Goal: Task Accomplishment & Management: Use online tool/utility

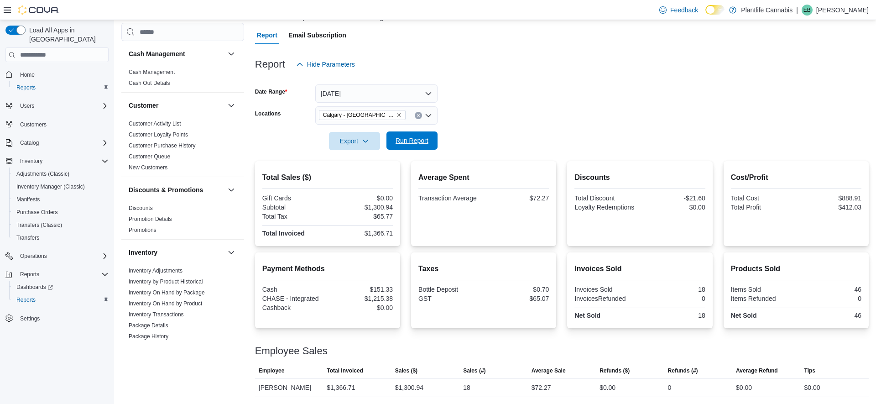
scroll to position [472, 0]
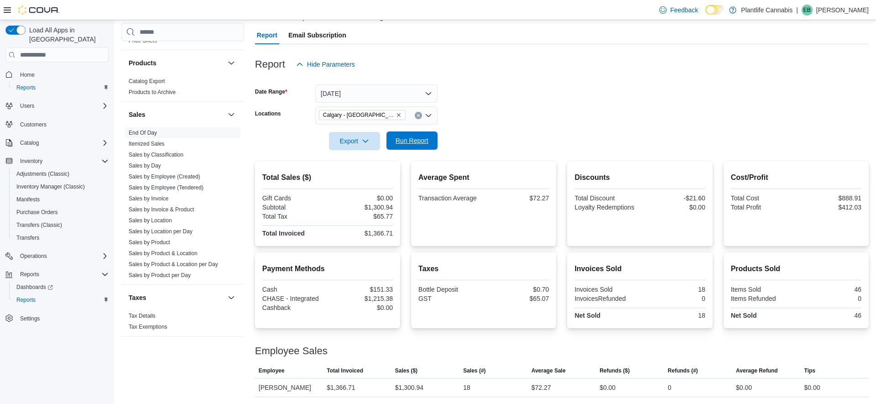
click at [417, 142] on span "Run Report" at bounding box center [412, 140] width 33 height 9
click at [410, 382] on div "$1,480.68" at bounding box center [409, 387] width 28 height 11
click at [411, 387] on div "$1,480.68" at bounding box center [409, 387] width 28 height 11
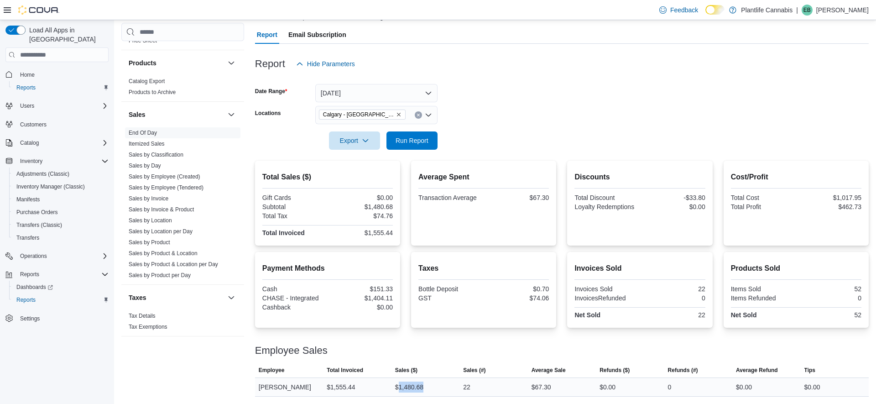
copy div "1,480.68"
click at [542, 387] on div "$67.30" at bounding box center [542, 387] width 20 height 11
copy div "67.30"
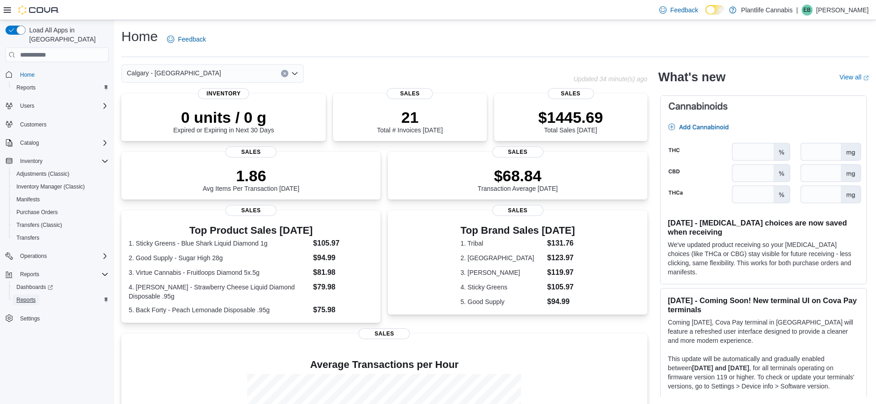
click at [26, 296] on span "Reports" at bounding box center [25, 299] width 19 height 7
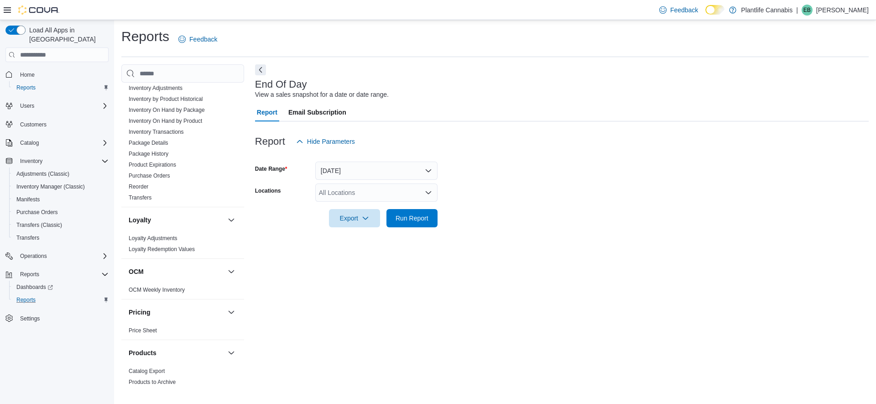
scroll to position [474, 0]
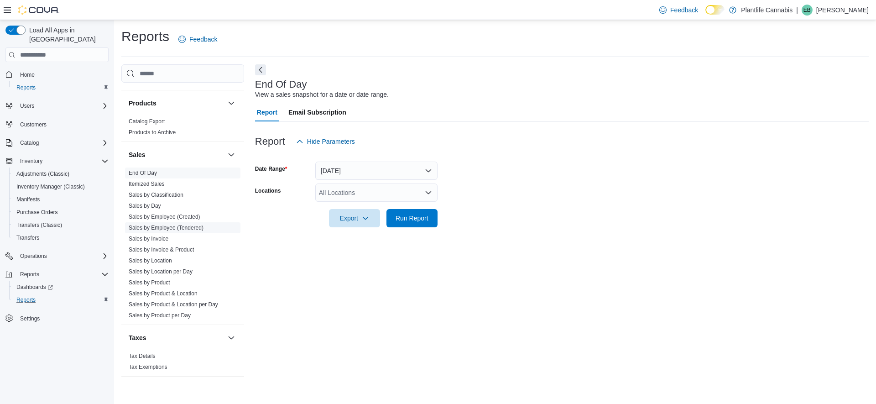
click at [174, 228] on link "Sales by Employee (Tendered)" at bounding box center [166, 228] width 75 height 6
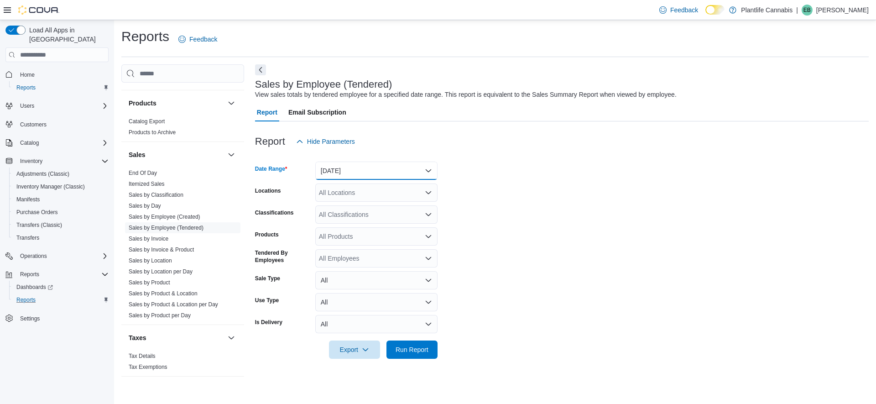
click at [393, 173] on button "Yesterday" at bounding box center [376, 171] width 122 height 18
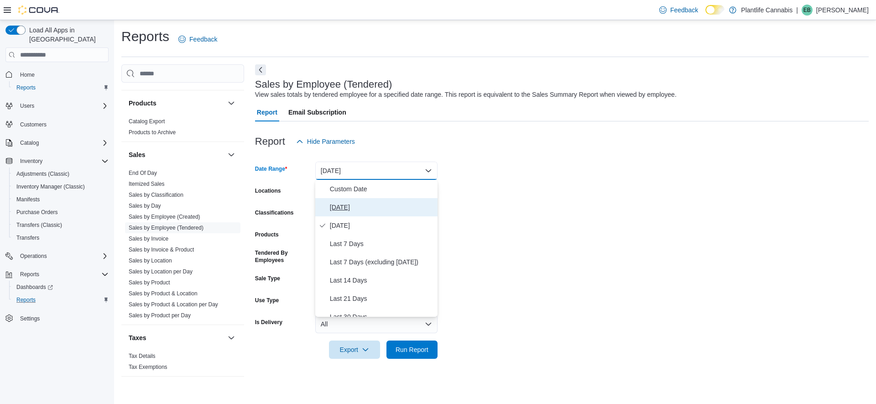
click at [348, 202] on span "[DATE]" at bounding box center [382, 207] width 104 height 11
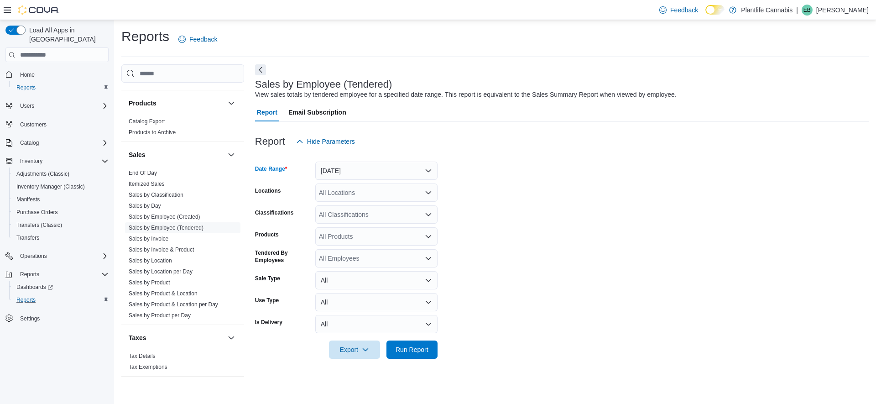
click at [354, 201] on div "All Locations" at bounding box center [376, 192] width 122 height 18
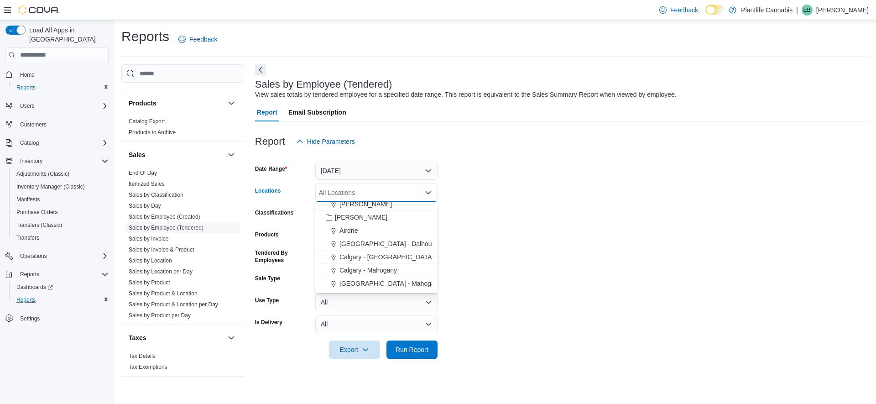
scroll to position [437, 0]
click at [381, 243] on span "Calgary - [GEOGRAPHIC_DATA]" at bounding box center [387, 247] width 94 height 9
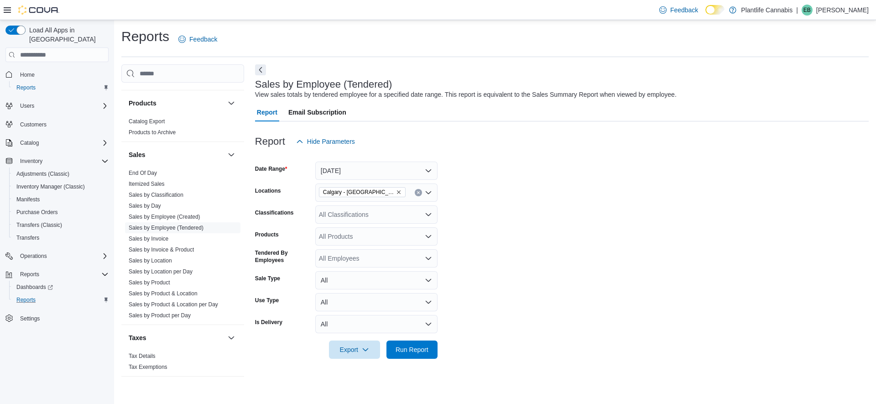
drag, startPoint x: 608, startPoint y: 246, endPoint x: 581, endPoint y: 241, distance: 28.5
click at [608, 246] on form "Date Range Today Locations Calgary - Harvest Hills Classifications All Classifi…" at bounding box center [562, 255] width 614 height 208
click at [353, 210] on div "All Classifications" at bounding box center [376, 214] width 122 height 18
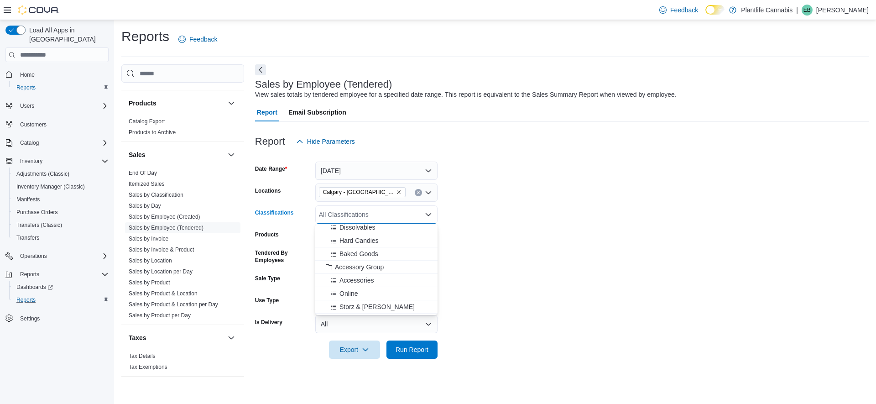
drag, startPoint x: 372, startPoint y: 267, endPoint x: 451, endPoint y: 295, distance: 84.2
click at [372, 267] on span "Accessory Group" at bounding box center [359, 266] width 49 height 9
drag, startPoint x: 570, startPoint y: 314, endPoint x: 434, endPoint y: 325, distance: 136.0
click at [559, 315] on form "Date Range Today Locations Calgary - Harvest Hills Classifications Accessory Gr…" at bounding box center [562, 255] width 614 height 208
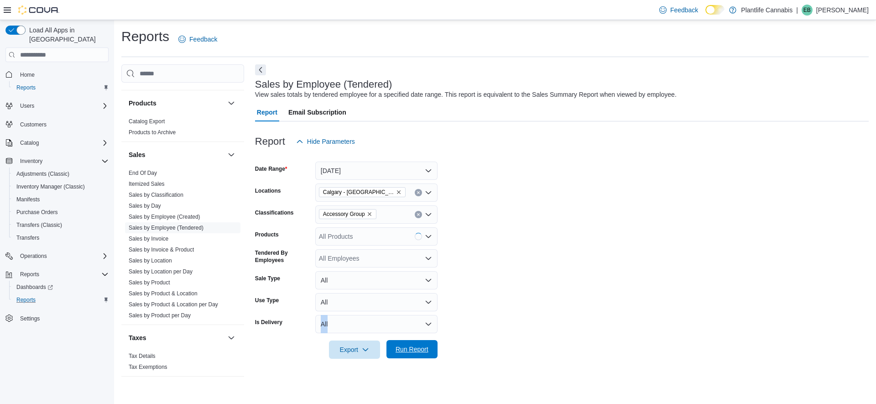
click at [411, 347] on span "Run Report" at bounding box center [412, 349] width 33 height 9
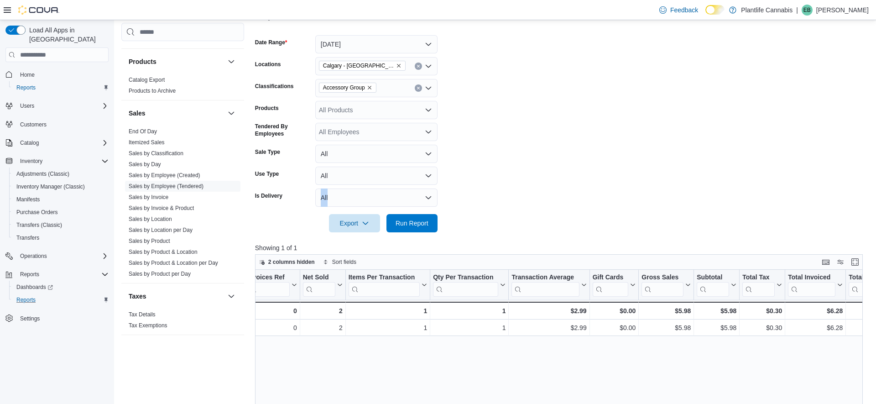
scroll to position [0, 154]
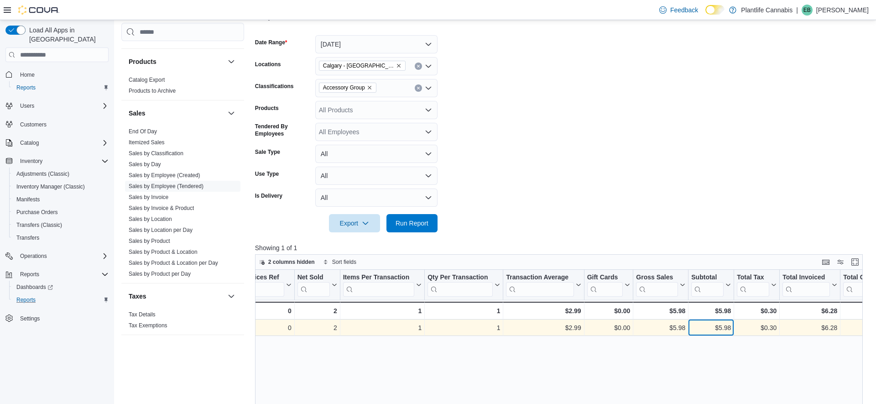
click at [727, 326] on div "$5.98" at bounding box center [711, 327] width 40 height 11
copy div "5.98"
